Goal: Share content: Share content

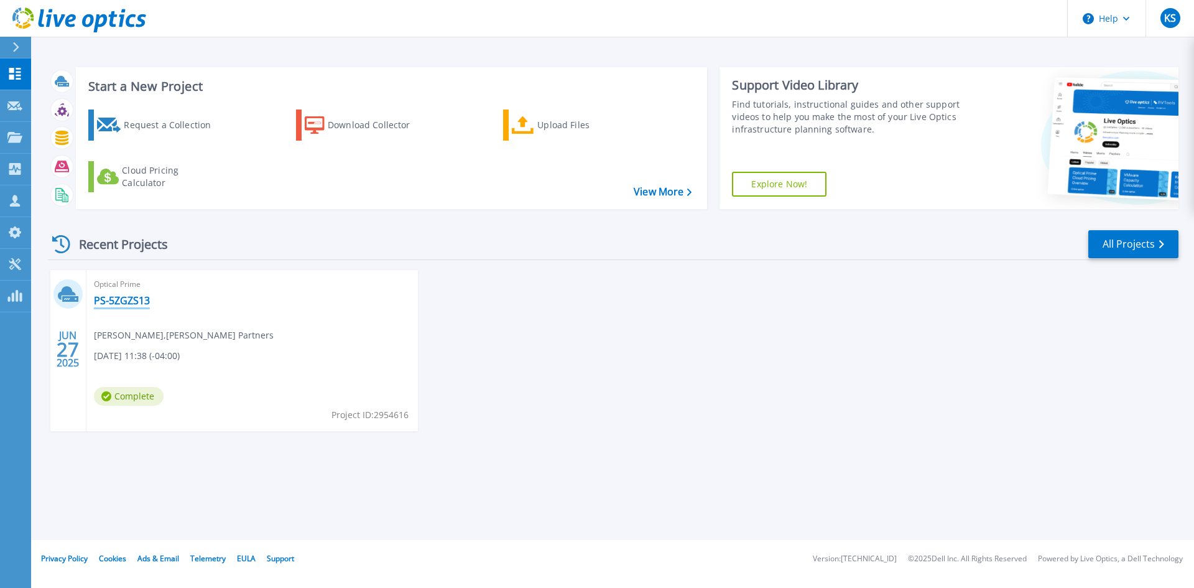
click at [116, 302] on link "PS-5ZGZS13" at bounding box center [122, 300] width 56 height 12
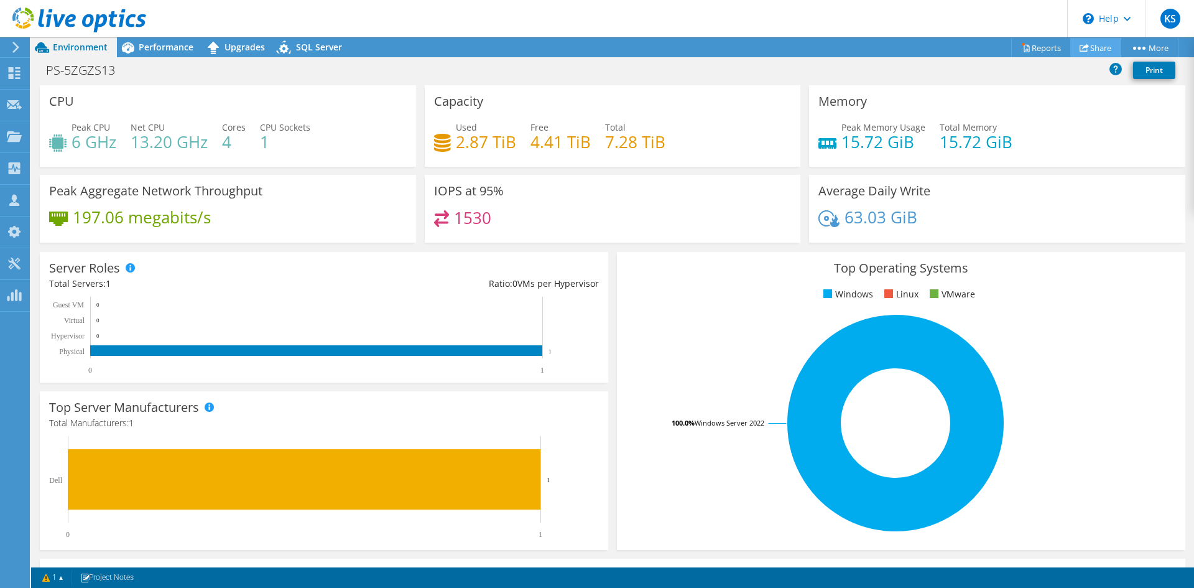
click at [1080, 43] on icon at bounding box center [1084, 47] width 9 height 9
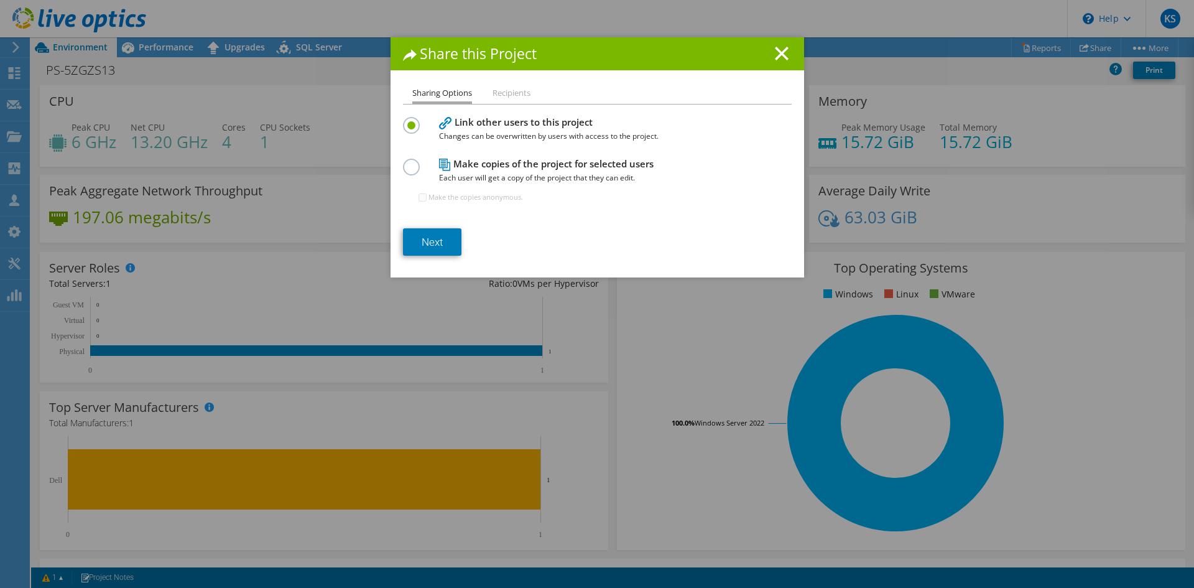
click at [403, 162] on label at bounding box center [414, 160] width 22 height 3
click at [0, 0] on input "radio" at bounding box center [0, 0] width 0 height 0
click at [420, 237] on link "Next" at bounding box center [432, 241] width 58 height 27
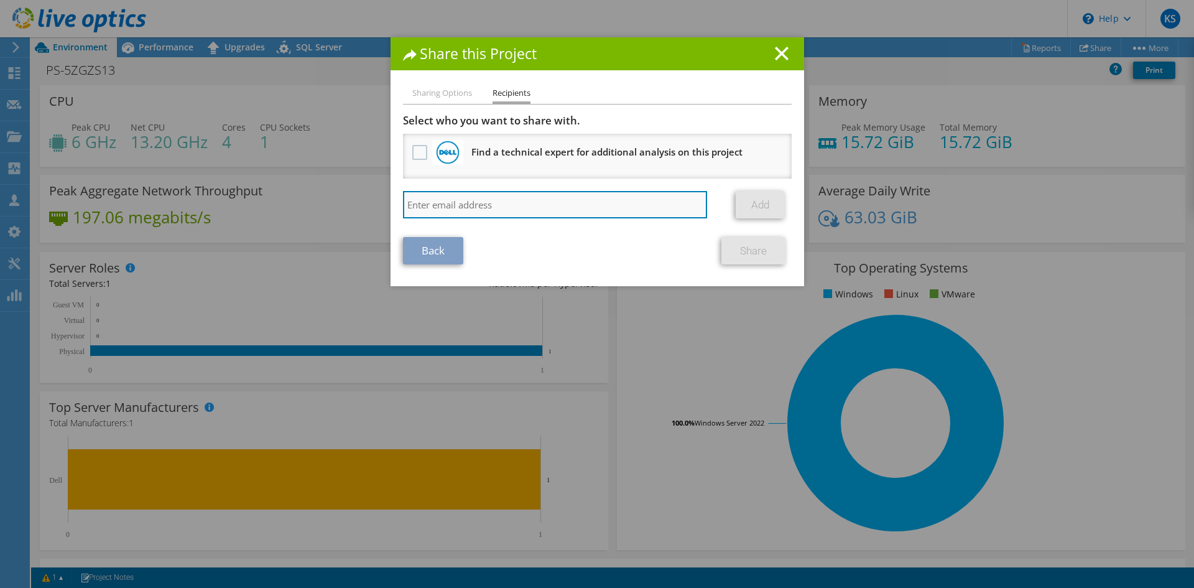
click at [469, 201] on input "search" at bounding box center [555, 204] width 305 height 27
type input "[EMAIL_ADDRESS][DOMAIN_NAME]"
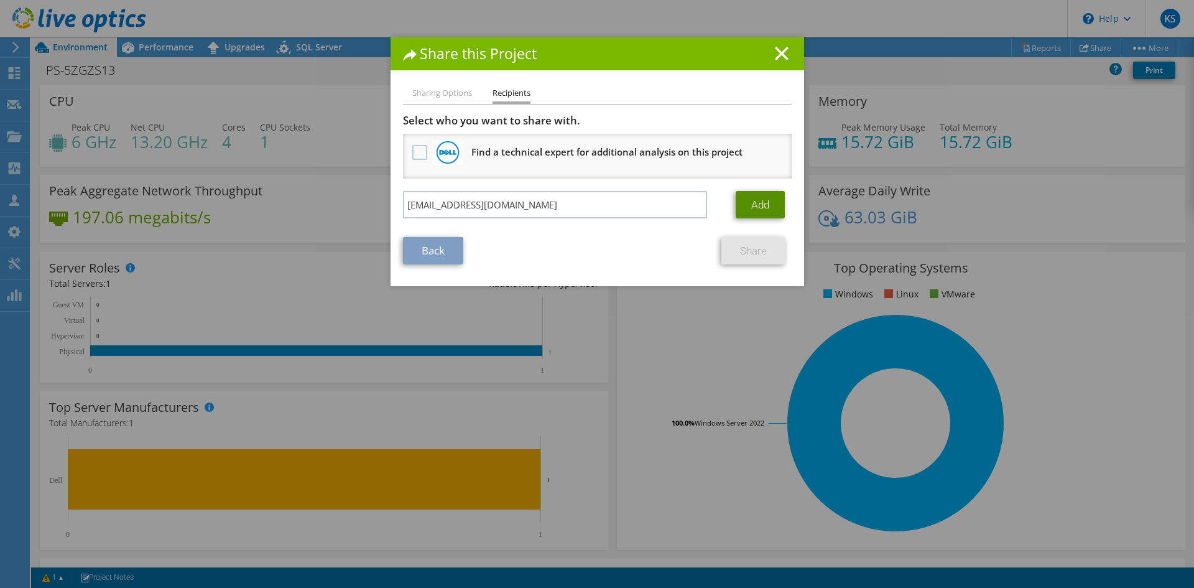
click at [757, 204] on link "Add" at bounding box center [760, 204] width 49 height 27
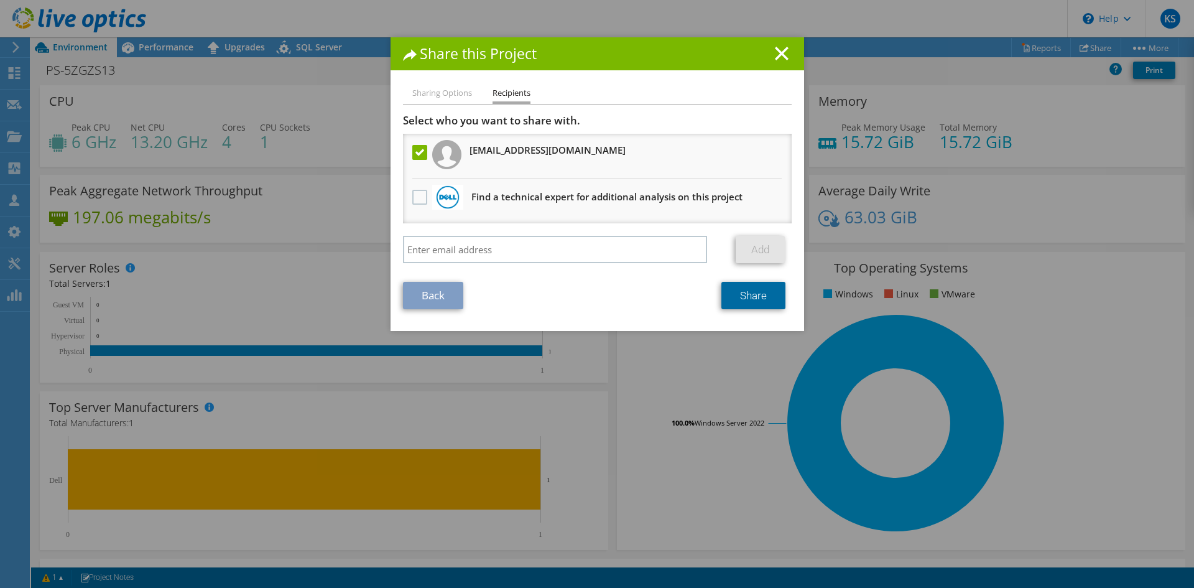
click at [735, 296] on link "Share" at bounding box center [753, 295] width 64 height 27
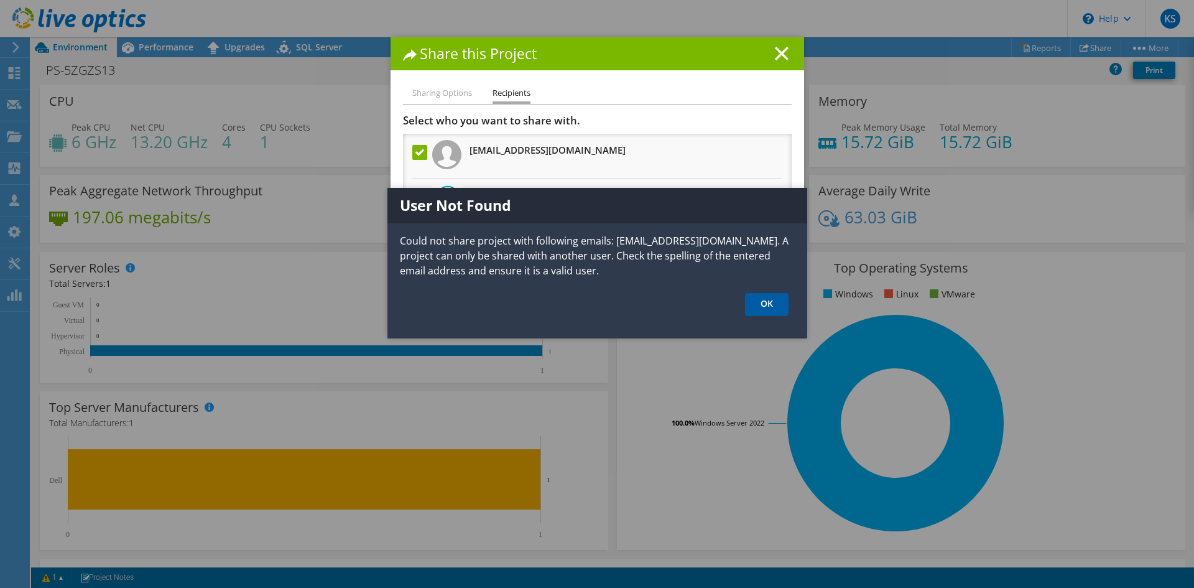
click at [764, 304] on link "OK" at bounding box center [767, 304] width 44 height 23
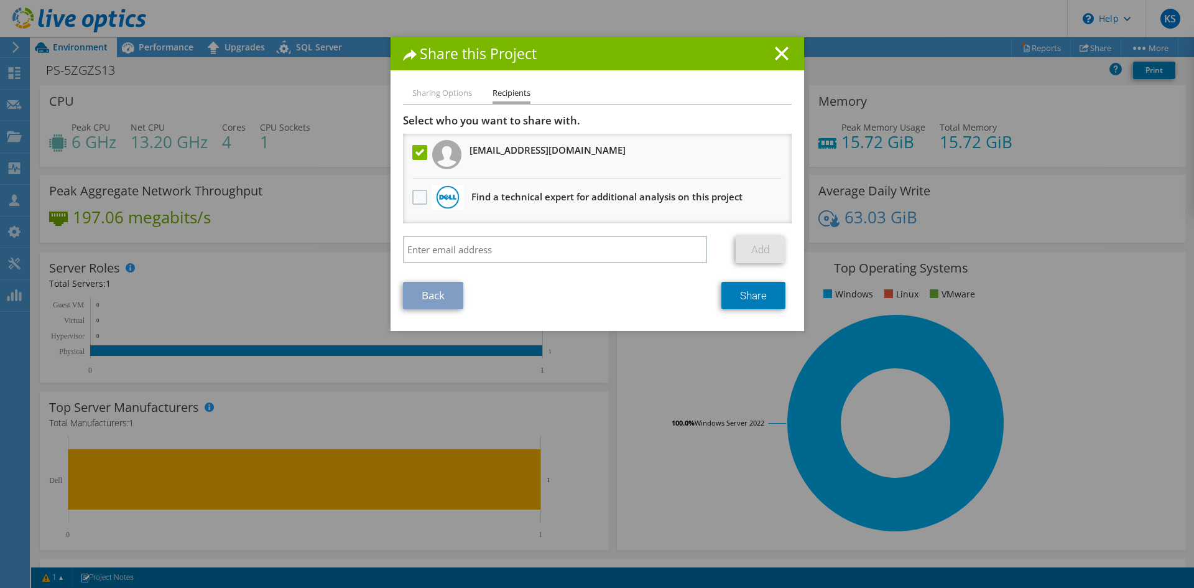
click at [769, 59] on h1 "Share this Project" at bounding box center [597, 54] width 389 height 14
click at [776, 54] on line at bounding box center [782, 53] width 12 height 12
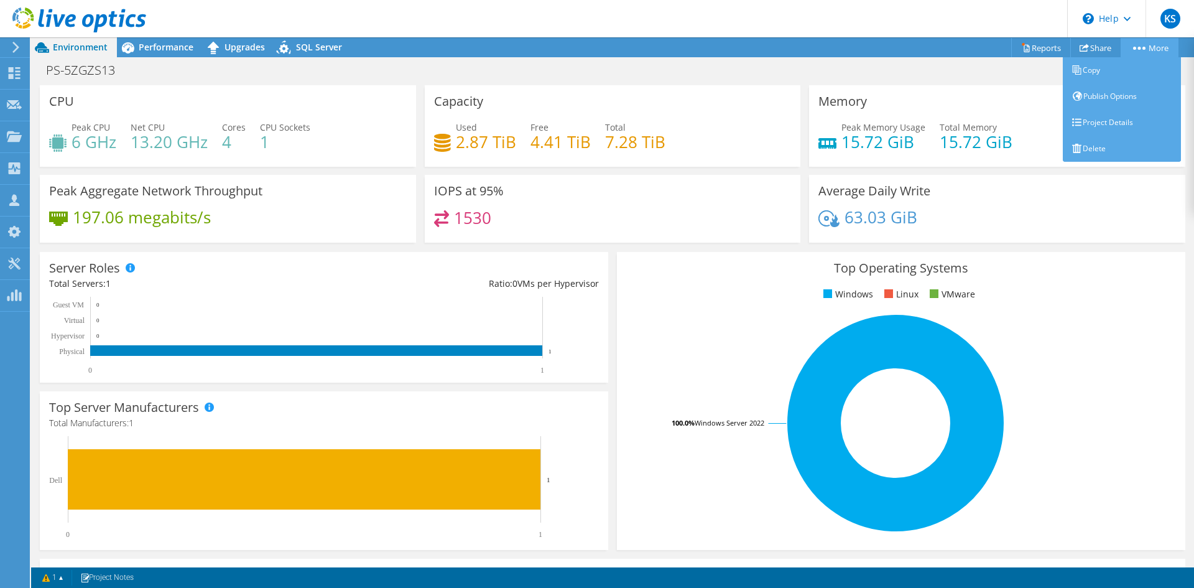
click at [1133, 48] on circle at bounding box center [1134, 48] width 3 height 3
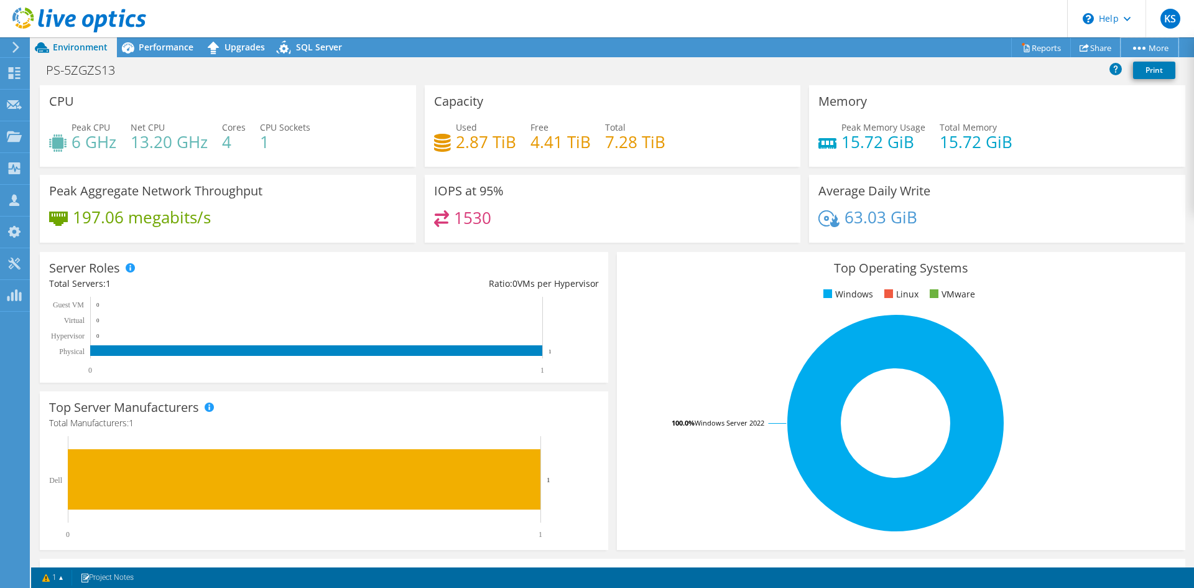
scroll to position [243, 0]
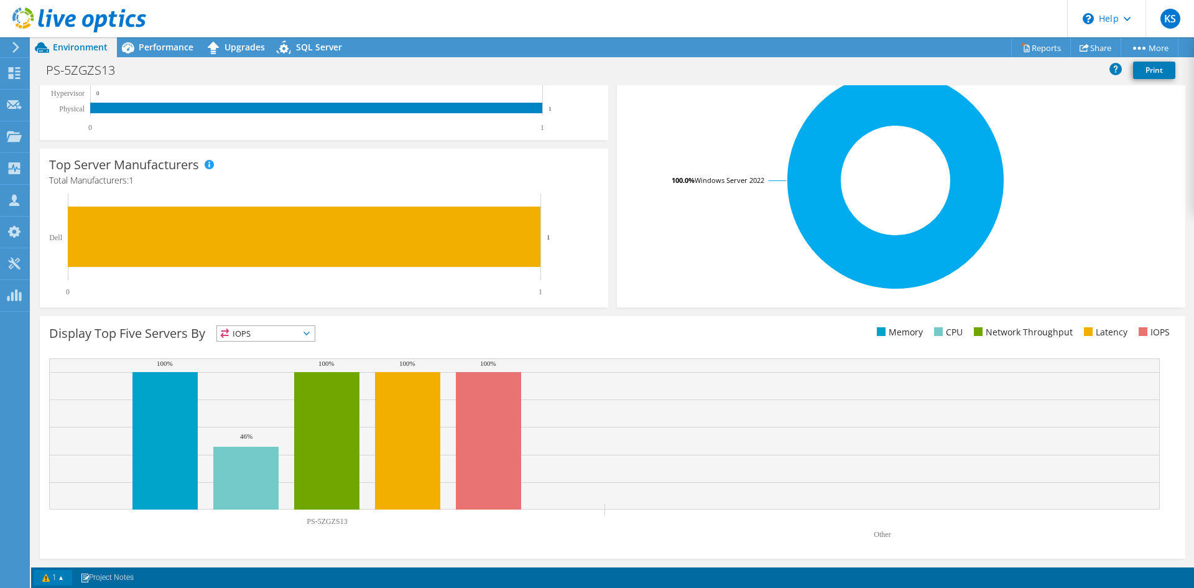
click at [60, 580] on link "1" at bounding box center [53, 578] width 39 height 16
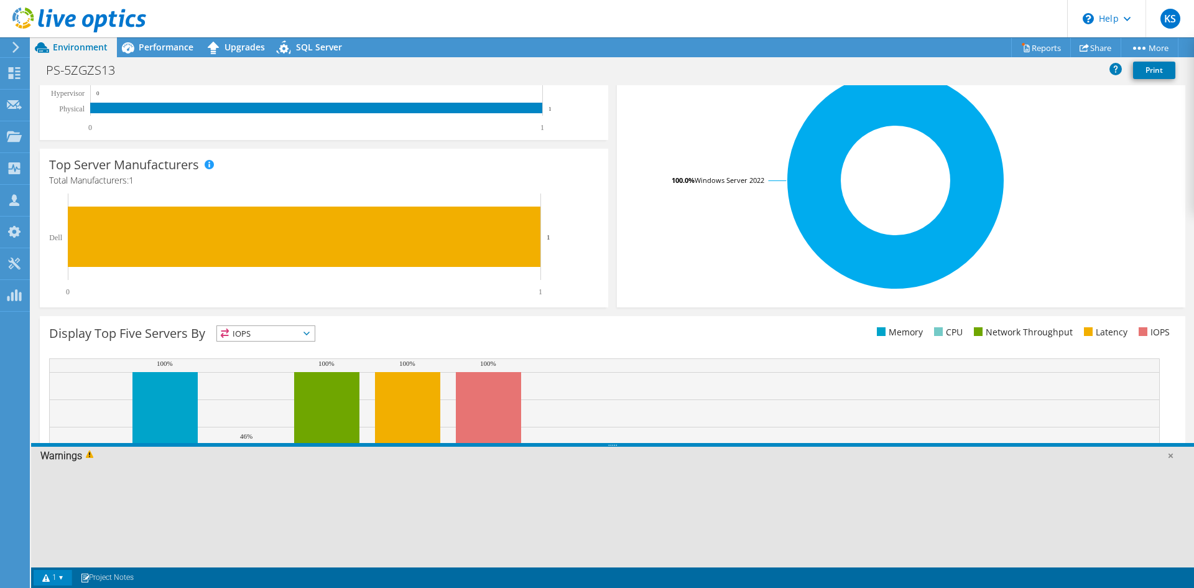
click at [62, 580] on link "1" at bounding box center [53, 578] width 39 height 16
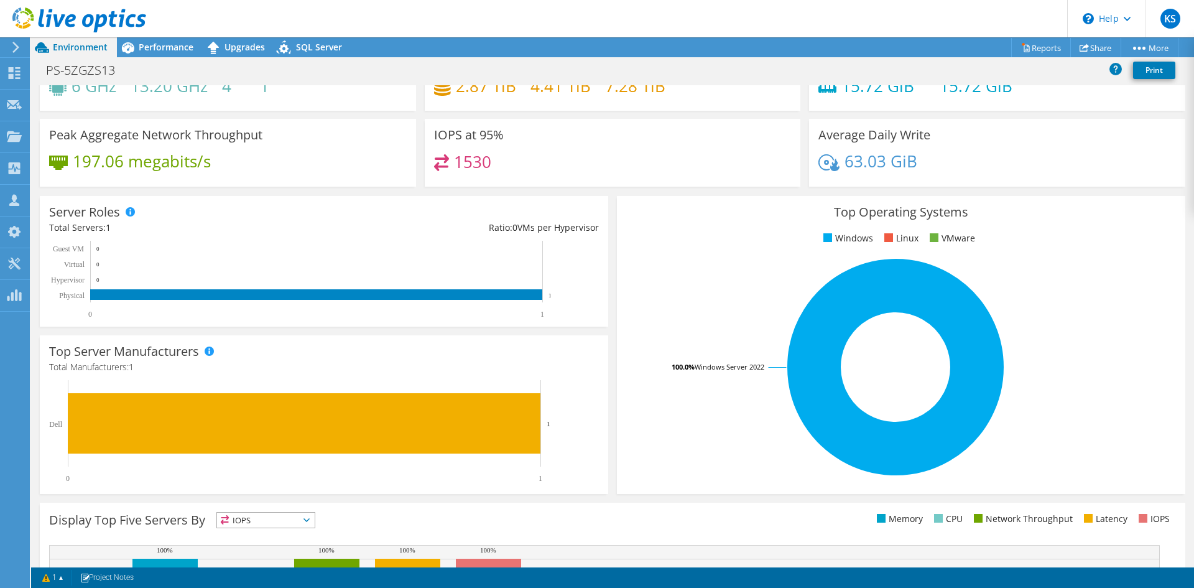
scroll to position [0, 0]
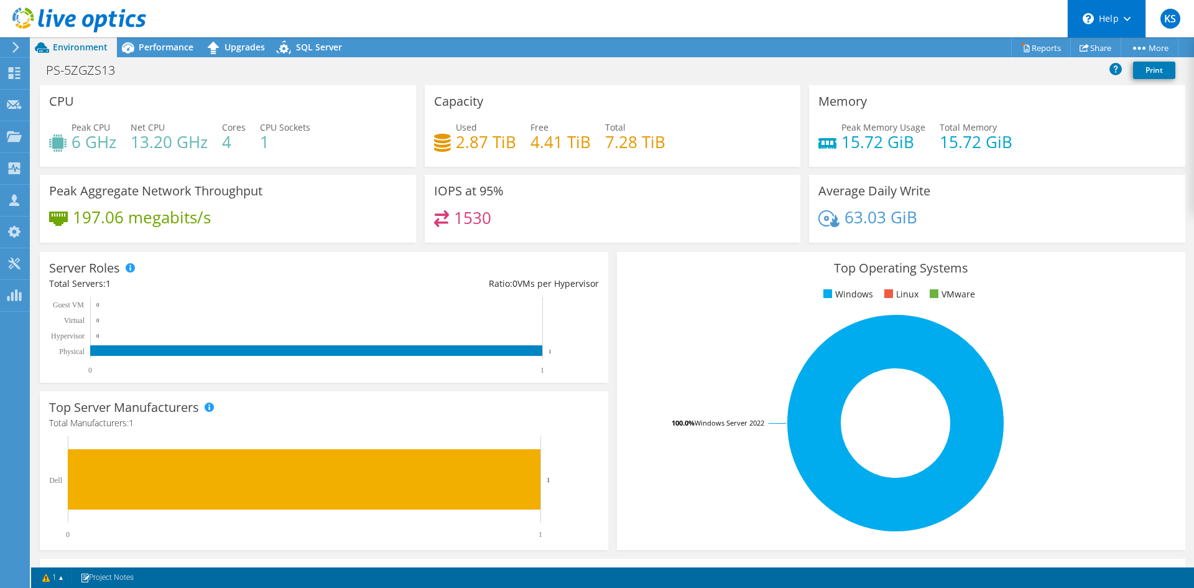
click at [1111, 24] on div "\n Help" at bounding box center [1106, 18] width 78 height 37
click at [1127, 15] on div "\n Help" at bounding box center [1106, 18] width 78 height 37
click at [1054, 44] on link "Reports" at bounding box center [1041, 47] width 60 height 19
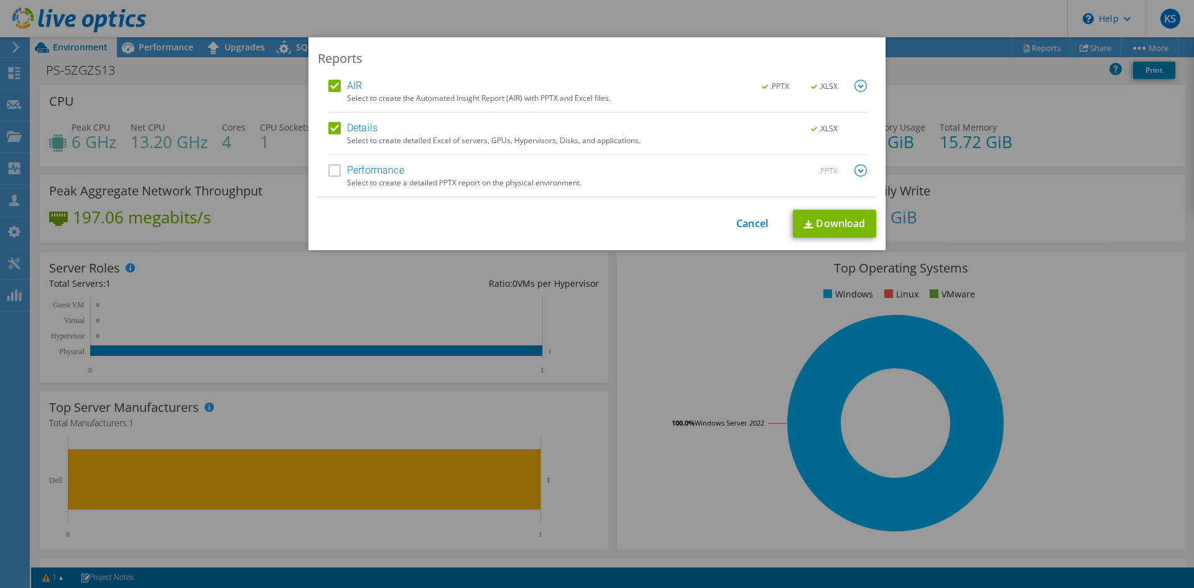
click at [331, 88] on label "AIR" at bounding box center [345, 86] width 34 height 12
click at [0, 0] on input "AIR" at bounding box center [0, 0] width 0 height 0
click at [856, 83] on img at bounding box center [861, 86] width 12 height 12
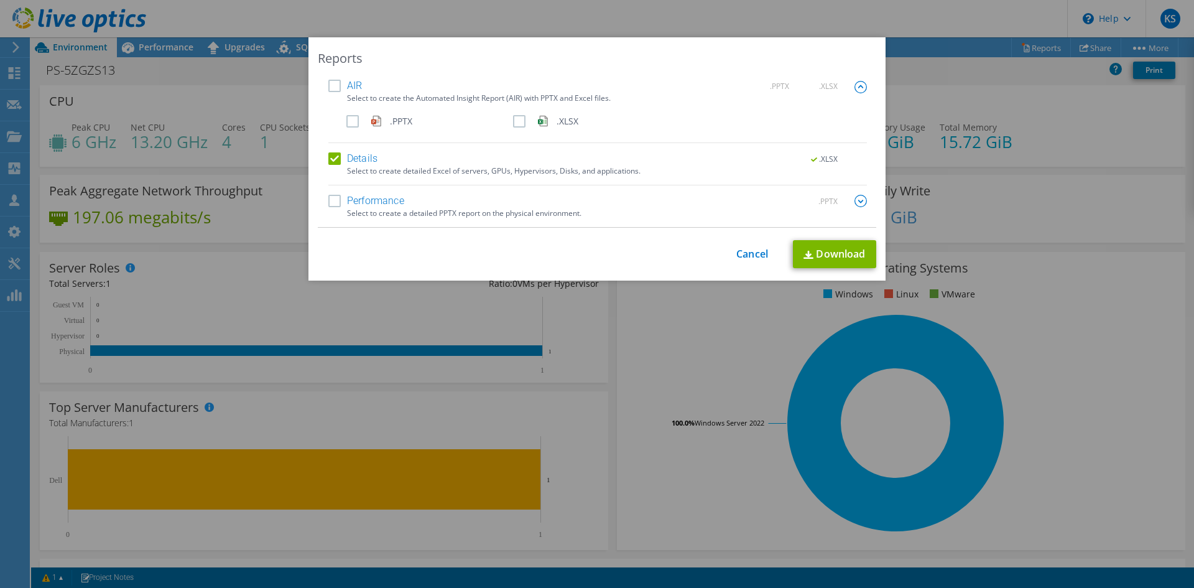
click at [514, 121] on label ".XLSX" at bounding box center [595, 121] width 164 height 12
click at [0, 0] on input ".XLSX" at bounding box center [0, 0] width 0 height 0
click at [837, 256] on link "Download" at bounding box center [834, 254] width 83 height 28
